Goal: Task Accomplishment & Management: Use online tool/utility

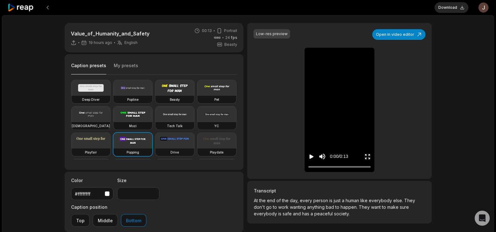
scroll to position [25, 0]
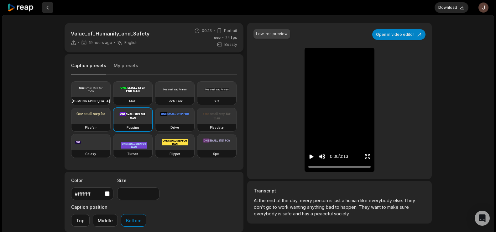
click at [47, 6] on button at bounding box center [47, 7] width 11 height 11
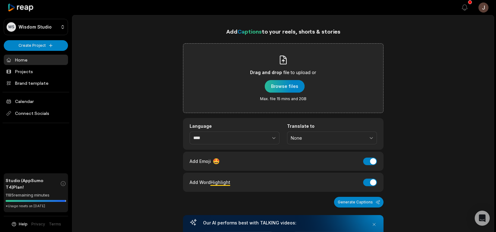
click at [281, 84] on div "button" at bounding box center [285, 86] width 40 height 13
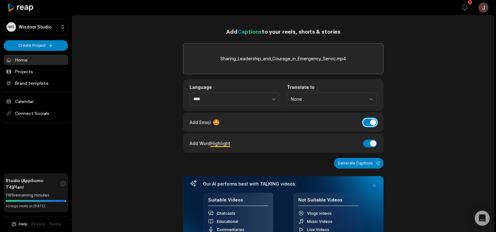
click at [372, 122] on button "Add Emoji" at bounding box center [370, 123] width 14 height 8
click at [372, 144] on button "Add Word Highlight" at bounding box center [370, 144] width 14 height 8
click at [374, 145] on button "Add Word Highlight" at bounding box center [370, 144] width 14 height 8
click at [375, 123] on button "Add Emoji" at bounding box center [370, 123] width 14 height 8
click at [360, 164] on button "Generate Captions" at bounding box center [359, 163] width 50 height 11
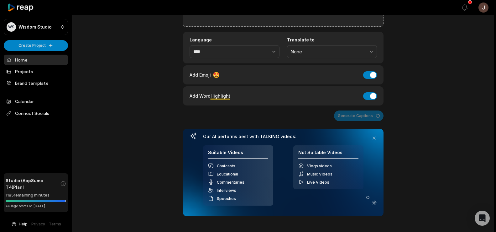
scroll to position [47, 0]
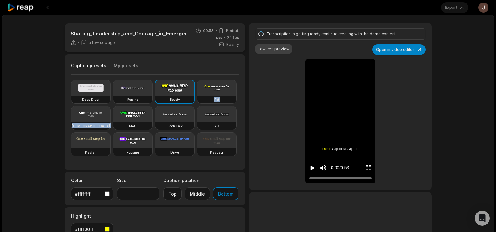
drag, startPoint x: 240, startPoint y: 100, endPoint x: 235, endPoint y: 118, distance: 18.3
click at [235, 118] on div "Caption presets My presets Deep Diver Popline Beasty Pet Zen Mozi Tech Talk YC …" at bounding box center [155, 111] width 181 height 115
click at [469, 133] on div "Sharing_Leadership_and_Courage_in_Emergency_Servic a few sec ago 00:53 Portrait…" at bounding box center [248, 172] width 493 height 315
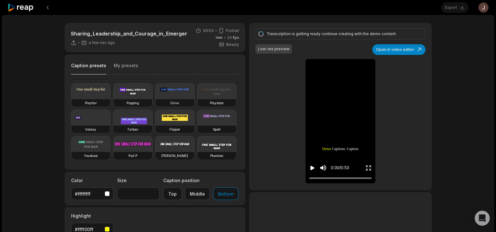
scroll to position [53, 0]
click at [114, 99] on video at bounding box center [133, 91] width 39 height 16
click at [311, 167] on icon "Play video" at bounding box center [313, 168] width 4 height 4
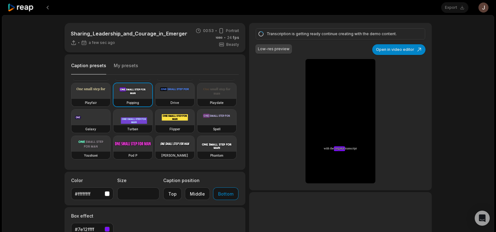
scroll to position [68, 0]
click at [156, 93] on video at bounding box center [175, 91] width 39 height 16
click at [114, 93] on video at bounding box center [133, 91] width 39 height 16
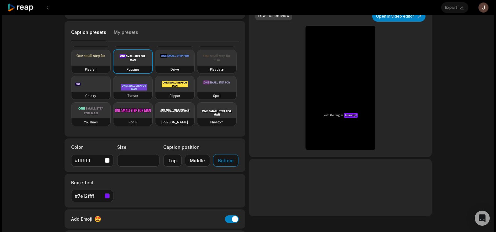
scroll to position [1, 0]
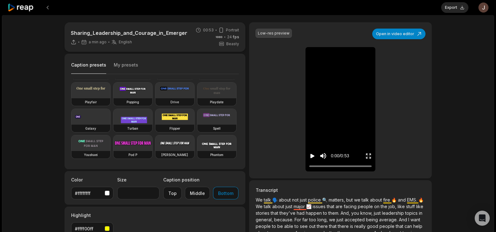
click at [314, 156] on icon "Play video" at bounding box center [313, 156] width 4 height 4
click at [114, 106] on div "Popping" at bounding box center [133, 102] width 39 height 8
type input "**"
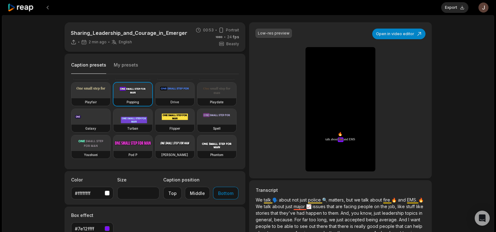
click at [114, 93] on video at bounding box center [133, 90] width 39 height 16
click at [458, 4] on button "Export" at bounding box center [455, 7] width 27 height 11
click at [447, 8] on button "Download" at bounding box center [452, 7] width 34 height 11
click at [47, 6] on button at bounding box center [47, 7] width 11 height 11
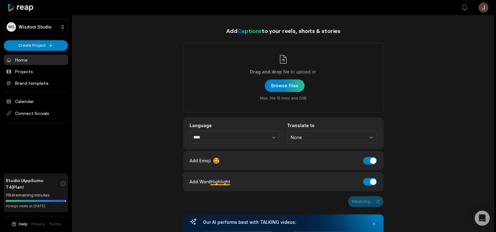
scroll to position [47, 0]
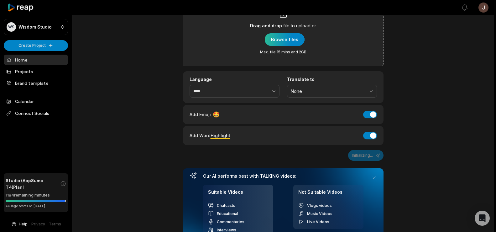
click at [291, 44] on div "button" at bounding box center [285, 39] width 40 height 13
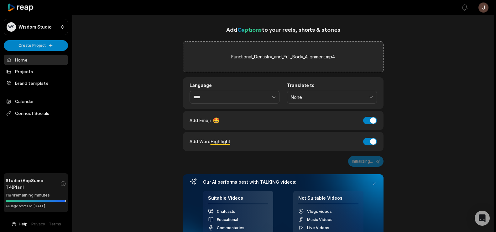
scroll to position [1, 0]
click at [372, 121] on button "Add Emoji" at bounding box center [370, 121] width 14 height 8
click at [372, 143] on button "Add Word Highlight" at bounding box center [370, 142] width 14 height 8
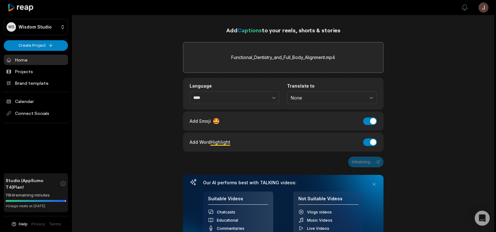
click at [363, 161] on div "Initializing..." at bounding box center [283, 161] width 201 height 11
click at [398, 146] on div "Add Captions to your reels, shorts & stories Functional_Dentistry_and_Full_Body…" at bounding box center [283, 209] width 422 height 366
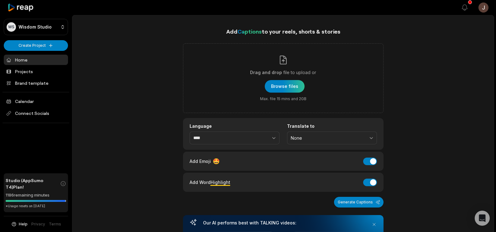
click at [24, 63] on link "Home" at bounding box center [36, 60] width 64 height 10
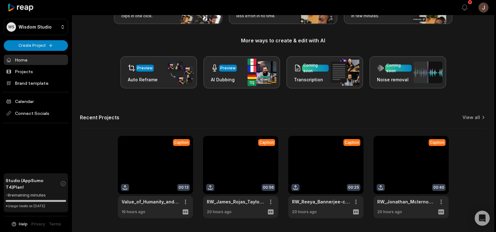
scroll to position [81, 0]
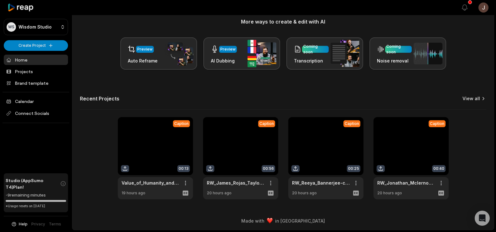
click at [472, 100] on link "View all" at bounding box center [472, 98] width 18 height 6
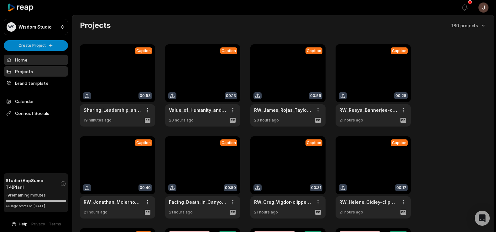
click at [24, 61] on link "Home" at bounding box center [36, 60] width 64 height 10
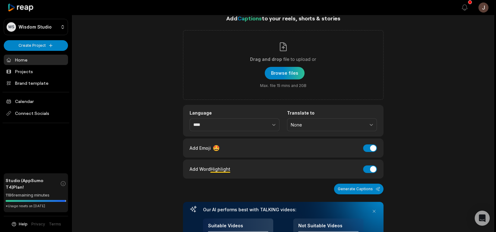
click at [278, 72] on div "button" at bounding box center [285, 73] width 40 height 13
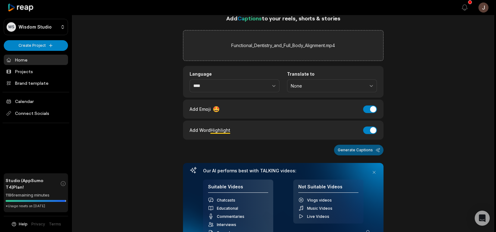
click at [357, 149] on button "Generate Captions" at bounding box center [359, 150] width 50 height 11
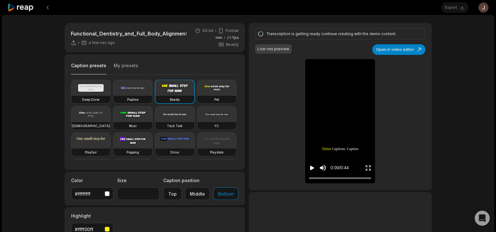
click at [310, 167] on icon "Play video" at bounding box center [312, 168] width 4 height 4
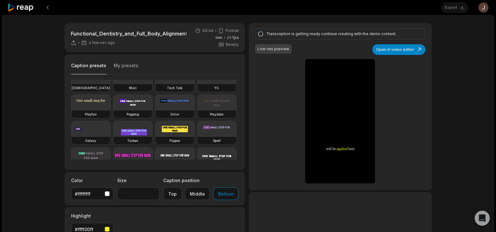
scroll to position [42, 0]
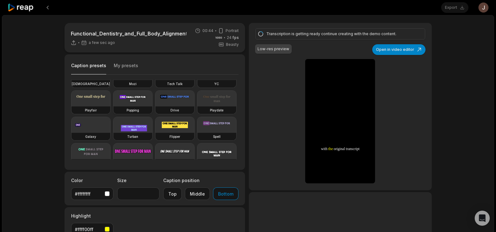
click at [114, 106] on video at bounding box center [133, 99] width 39 height 16
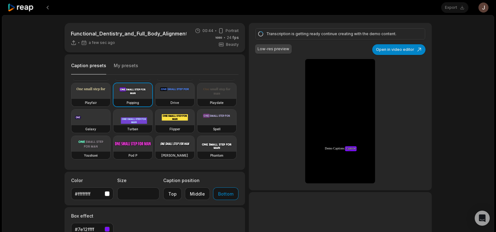
scroll to position [77, 0]
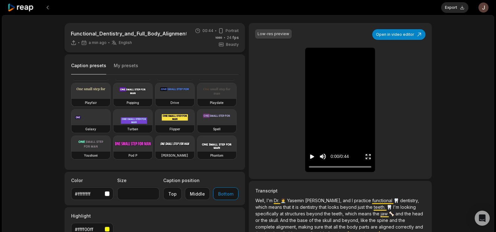
click at [310, 156] on icon "Play video" at bounding box center [312, 156] width 4 height 4
click at [114, 99] on div "Popping" at bounding box center [133, 103] width 39 height 8
type input "**"
click at [114, 99] on div "Popping" at bounding box center [133, 103] width 39 height 8
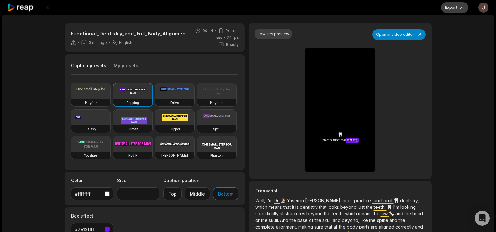
click at [450, 9] on button "Export" at bounding box center [455, 7] width 27 height 11
click at [447, 6] on button "Download" at bounding box center [452, 7] width 34 height 11
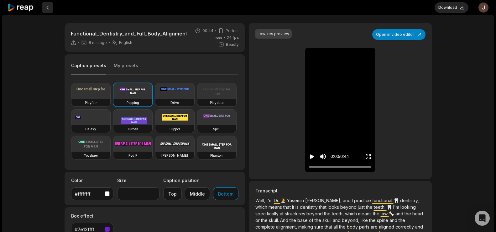
click at [48, 10] on button at bounding box center [47, 7] width 11 height 11
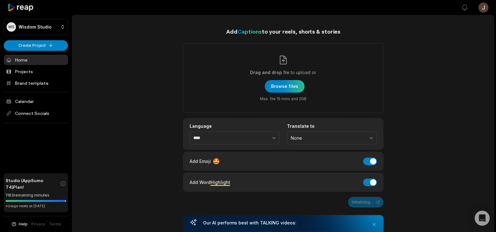
scroll to position [13, 0]
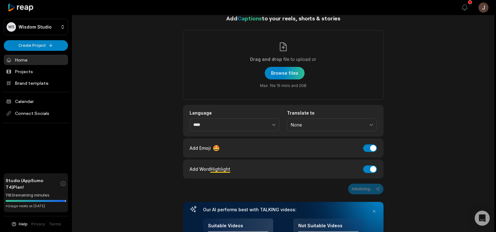
click at [40, 58] on link "Home" at bounding box center [36, 60] width 64 height 10
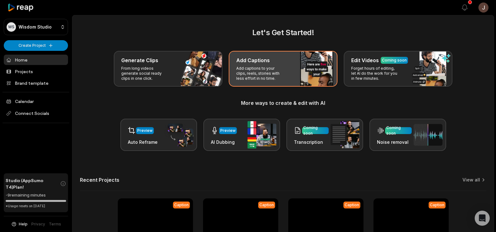
click at [283, 60] on div "Add Captions" at bounding box center [283, 60] width 94 height 8
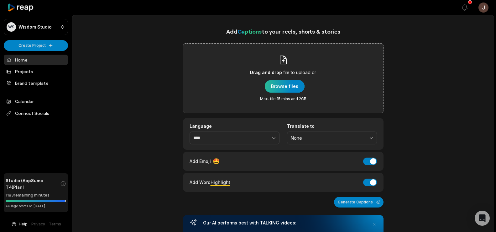
click at [293, 88] on div "button" at bounding box center [285, 86] width 40 height 13
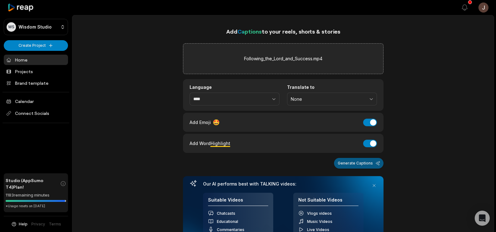
click at [353, 162] on button "Generate Captions" at bounding box center [359, 163] width 50 height 11
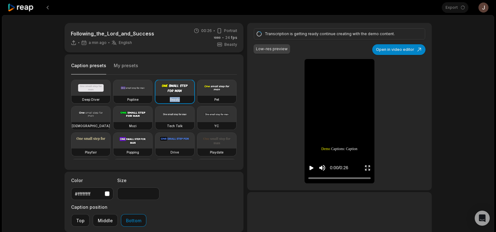
drag, startPoint x: 237, startPoint y: 95, endPoint x: 234, endPoint y: 101, distance: 6.8
click at [234, 101] on div "Deep Diver Popline Beasty Pet Zen Mozi Tech Talk YC Playfair Popping Drive Play…" at bounding box center [154, 120] width 166 height 80
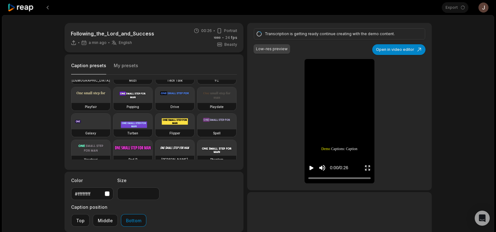
scroll to position [43, 0]
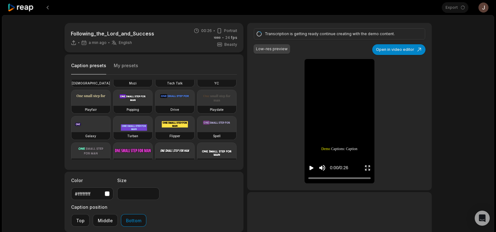
click at [114, 106] on video at bounding box center [133, 98] width 39 height 16
click at [310, 169] on icon "Play video" at bounding box center [312, 168] width 4 height 4
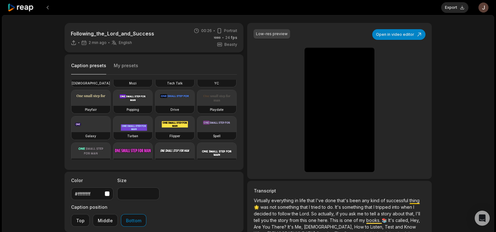
click at [114, 106] on video at bounding box center [133, 98] width 39 height 16
type input "**"
drag, startPoint x: 345, startPoint y: 167, endPoint x: 312, endPoint y: 156, distance: 35.2
click at [312, 156] on div "0:01 / 0:26" at bounding box center [340, 155] width 70 height 34
click at [312, 156] on icon "Pause video" at bounding box center [312, 156] width 6 height 6
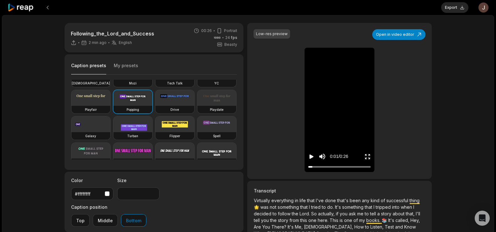
click at [312, 156] on icon "Play video" at bounding box center [312, 156] width 4 height 4
click at [447, 8] on button "Export" at bounding box center [455, 7] width 27 height 11
click at [446, 10] on button "Download" at bounding box center [452, 7] width 34 height 11
click at [48, 8] on button at bounding box center [47, 7] width 11 height 11
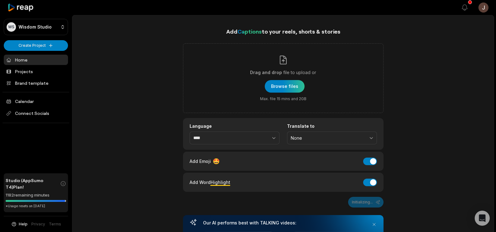
click at [23, 58] on link "Home" at bounding box center [36, 60] width 64 height 10
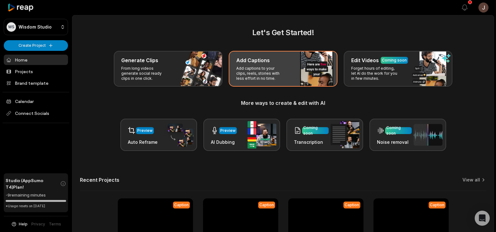
click at [266, 68] on p "Add captions to your clips, reels, stories with less effort in no time." at bounding box center [260, 73] width 49 height 15
click at [255, 71] on p "Add captions to your clips, reels, stories with less effort in no time." at bounding box center [260, 73] width 49 height 15
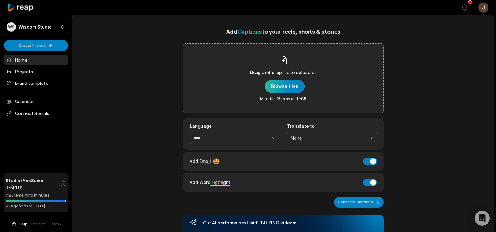
click at [292, 83] on div "button" at bounding box center [285, 86] width 40 height 13
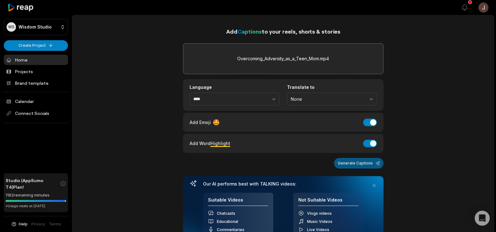
click at [349, 162] on button "Generate Captions" at bounding box center [359, 163] width 50 height 11
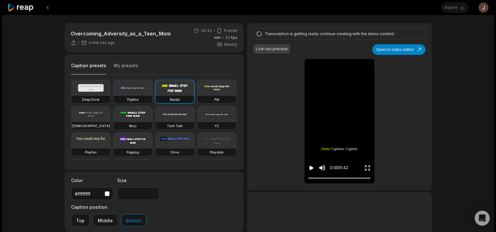
click at [310, 169] on icon "Play video" at bounding box center [312, 168] width 6 height 6
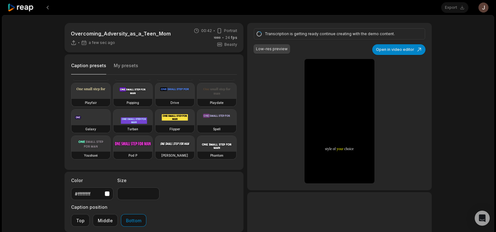
scroll to position [64, 0]
click at [114, 99] on video at bounding box center [133, 91] width 39 height 16
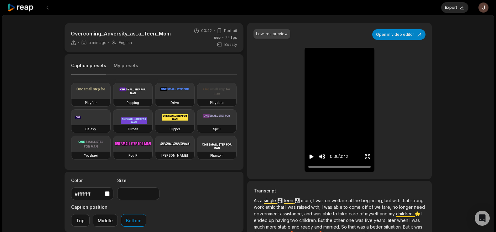
click at [310, 157] on icon "Play video" at bounding box center [312, 156] width 4 height 4
click at [114, 99] on video at bounding box center [133, 91] width 39 height 16
type input "**"
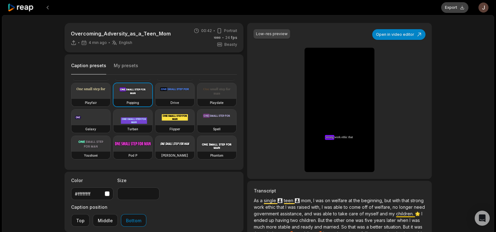
click at [448, 6] on button "Export" at bounding box center [455, 7] width 27 height 11
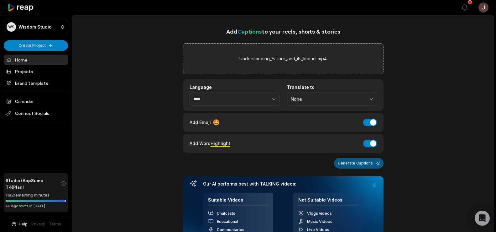
click at [357, 162] on button "Generate Captions" at bounding box center [359, 163] width 50 height 11
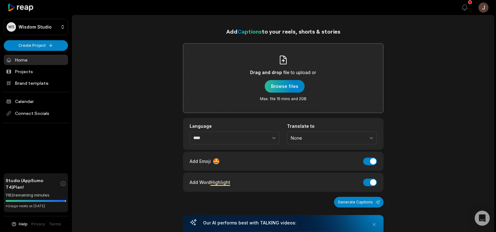
click at [281, 84] on div "button" at bounding box center [285, 86] width 40 height 13
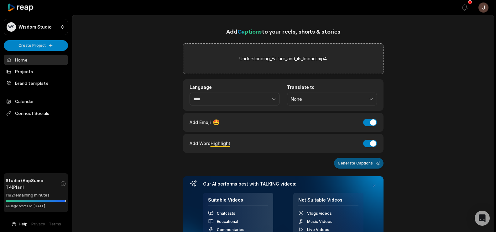
click at [346, 161] on button "Generate Captions" at bounding box center [359, 163] width 50 height 11
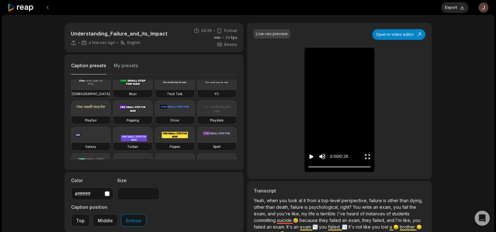
scroll to position [31, 0]
click at [114, 117] on video at bounding box center [133, 109] width 39 height 16
type input "**"
click at [311, 156] on icon "Play video" at bounding box center [312, 156] width 4 height 4
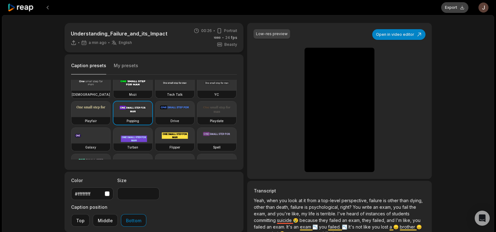
click at [452, 9] on button "Export" at bounding box center [455, 7] width 27 height 11
click at [444, 6] on button "Download" at bounding box center [452, 7] width 34 height 11
click at [45, 5] on button at bounding box center [47, 7] width 11 height 11
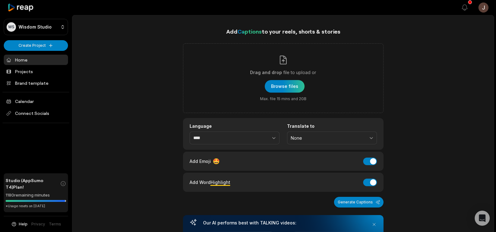
drag, startPoint x: 45, startPoint y: 5, endPoint x: 165, endPoint y: 94, distance: 149.1
click at [165, 94] on div "Add Captions to your reels, shorts & stories Drag and drop file to upload or Br…" at bounding box center [283, 229] width 422 height 405
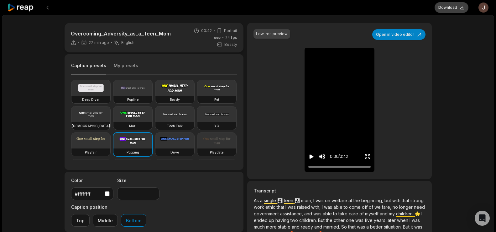
click at [445, 8] on button "Download" at bounding box center [452, 7] width 34 height 11
click at [472, 45] on div "Overcoming_Adversity_as_a_Teen_Mom 27 min ago English en 00:42 Portrait 24 fps …" at bounding box center [248, 185] width 493 height 341
click at [47, 6] on button at bounding box center [47, 7] width 11 height 11
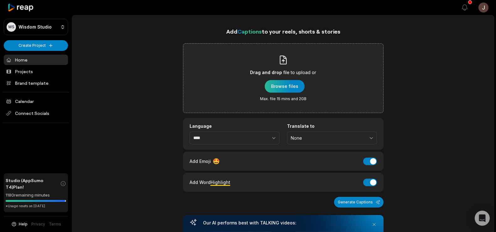
click at [288, 84] on div "button" at bounding box center [285, 86] width 40 height 13
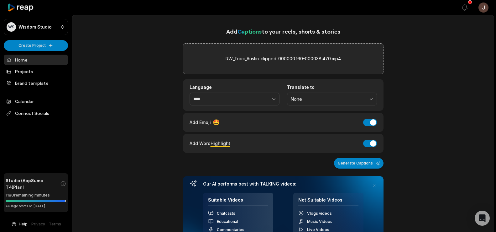
click at [259, 56] on label "RW_Traci_Austin-clipped-000000.160-000038.470.mp4" at bounding box center [283, 59] width 115 height 8
click at [0, 0] on input "RW_Traci_Austin-clipped-000000.160-000038.470.mp4" at bounding box center [0, 0] width 0 height 0
click at [360, 159] on button "Generate Captions" at bounding box center [359, 163] width 50 height 11
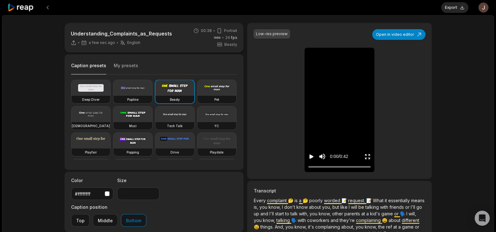
click at [311, 155] on icon "Play video" at bounding box center [312, 156] width 4 height 4
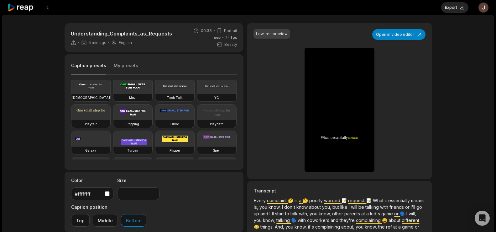
scroll to position [24, 0]
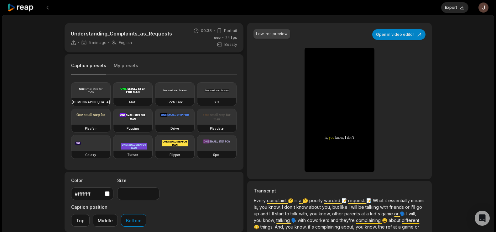
click at [114, 124] on video at bounding box center [133, 117] width 39 height 16
type input "**"
click at [455, 8] on button "Export" at bounding box center [455, 7] width 27 height 11
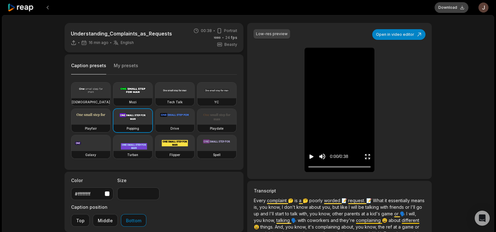
click at [453, 7] on button "Download" at bounding box center [452, 7] width 34 height 11
click at [49, 5] on button at bounding box center [47, 7] width 11 height 11
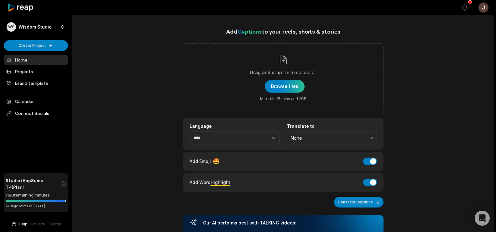
click at [281, 83] on div "button" at bounding box center [285, 86] width 40 height 13
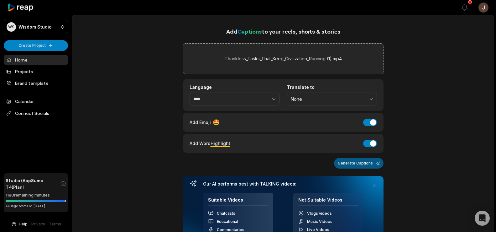
click at [359, 162] on button "Generate Captions" at bounding box center [359, 163] width 50 height 11
